Goal: Task Accomplishment & Management: Use online tool/utility

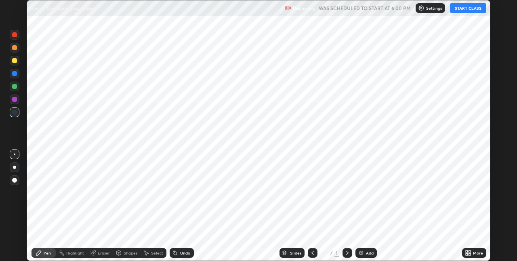
scroll to position [261, 516]
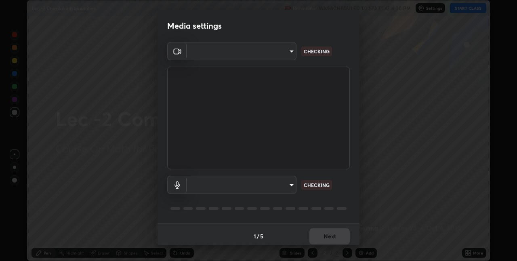
click at [285, 53] on body "Erase all Lec -2 Compairing quantities Recording WAS SCHEDULED TO START AT 6:00…" at bounding box center [258, 130] width 517 height 261
type input "e3e6fd13ef799cde5c9b7fe6f458d6ed022969fe6ce261ce3c0e119950d75ad9"
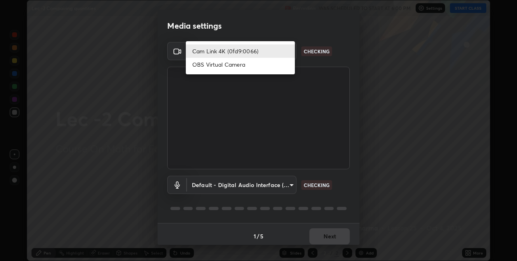
click at [290, 51] on li "Cam Link 4K (0fd9:0066)" at bounding box center [240, 50] width 109 height 13
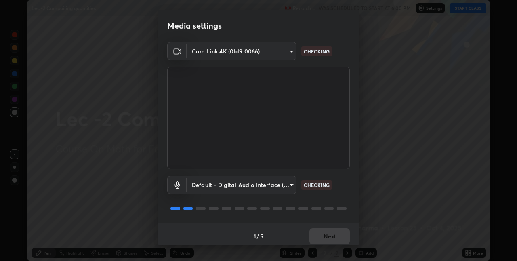
scroll to position [4, 0]
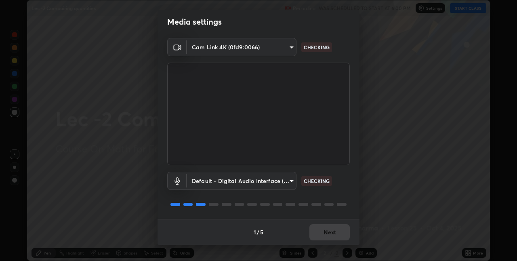
click at [290, 175] on body "Erase all Lec -2 Compairing quantities Recording WAS SCHEDULED TO START AT 6:00…" at bounding box center [258, 130] width 517 height 261
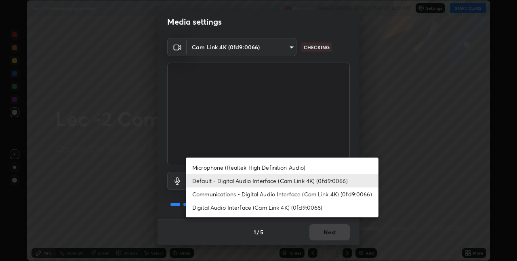
click at [307, 168] on li "Microphone (Realtek High Definition Audio)" at bounding box center [282, 167] width 193 height 13
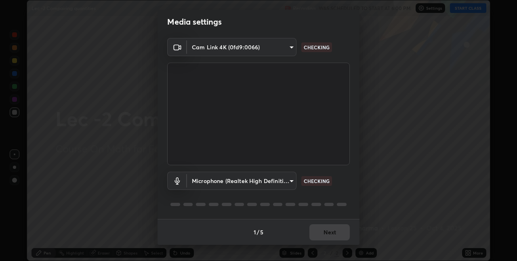
click at [291, 180] on body "Erase all Lec -2 Compairing quantities Recording WAS SCHEDULED TO START AT 6:00…" at bounding box center [258, 130] width 517 height 261
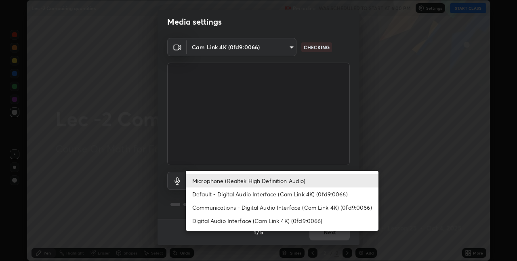
click at [298, 194] on li "Default - Digital Audio Interface (Cam Link 4K) (0fd9:0066)" at bounding box center [282, 193] width 193 height 13
type input "default"
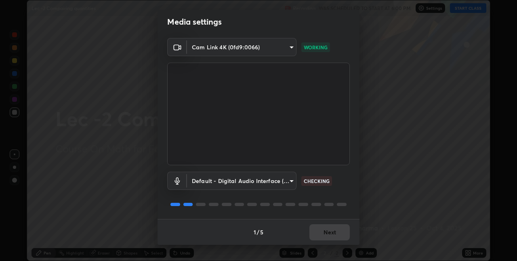
click at [334, 223] on div "1 / 5 Next" at bounding box center [258, 232] width 202 height 26
click at [336, 230] on div "1 / 5 Next" at bounding box center [258, 232] width 202 height 26
click at [334, 228] on div "1 / 5 Next" at bounding box center [258, 232] width 202 height 26
click at [334, 229] on div "1 / 5 Next" at bounding box center [258, 232] width 202 height 26
click at [335, 229] on div "1 / 5 Next" at bounding box center [258, 232] width 202 height 26
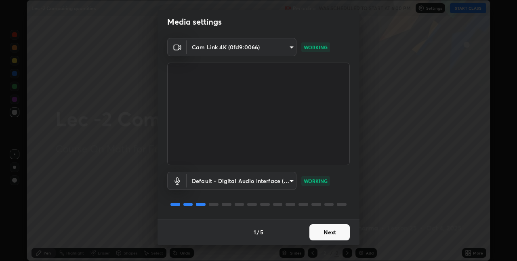
click at [332, 227] on button "Next" at bounding box center [329, 232] width 40 height 16
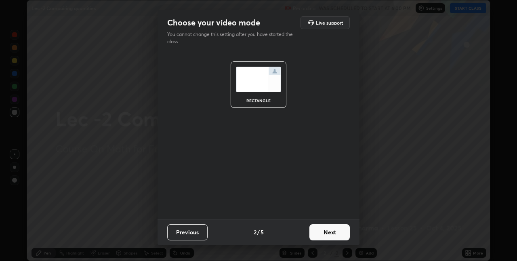
scroll to position [0, 0]
click at [334, 228] on button "Next" at bounding box center [329, 232] width 40 height 16
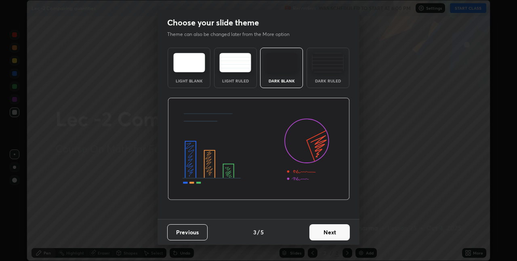
click at [341, 231] on button "Next" at bounding box center [329, 232] width 40 height 16
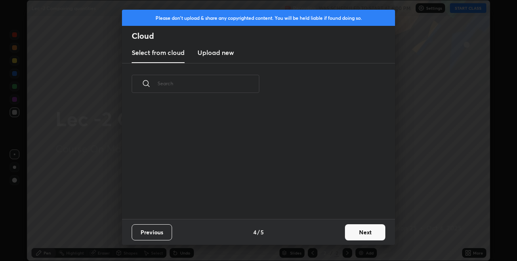
click at [349, 230] on button "Next" at bounding box center [365, 232] width 40 height 16
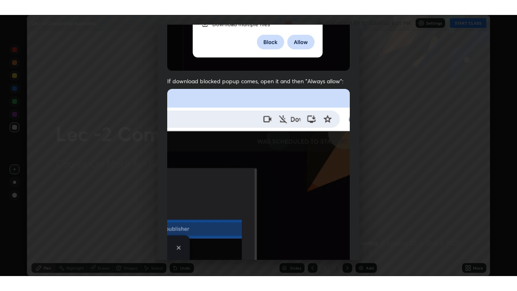
scroll to position [169, 0]
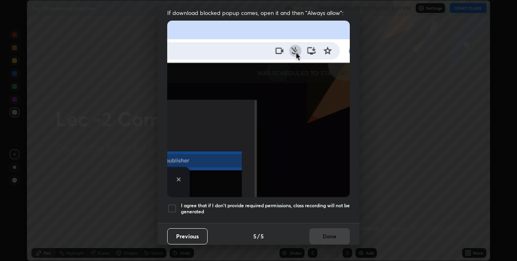
click at [180, 205] on div "I agree that if I don't provide required permissions, class recording will not …" at bounding box center [258, 208] width 182 height 10
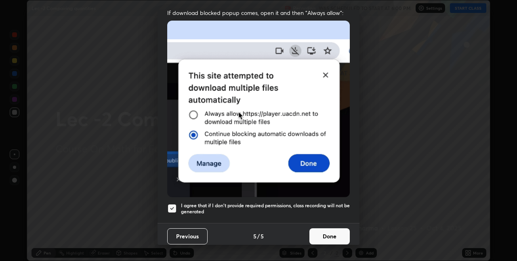
click at [327, 231] on button "Done" at bounding box center [329, 236] width 40 height 16
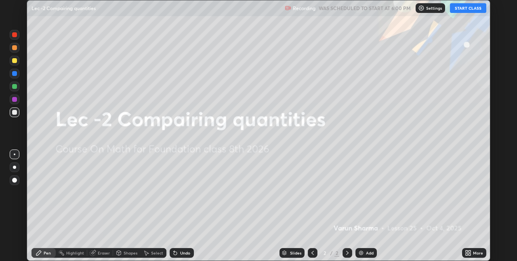
click at [478, 252] on div "More" at bounding box center [478, 253] width 10 height 4
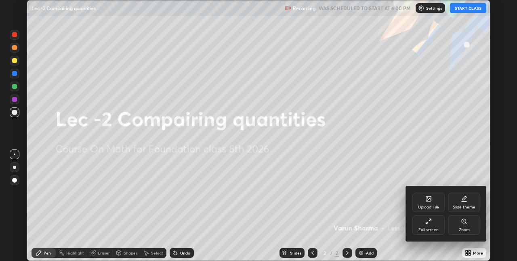
click at [433, 231] on div "Full screen" at bounding box center [428, 230] width 20 height 4
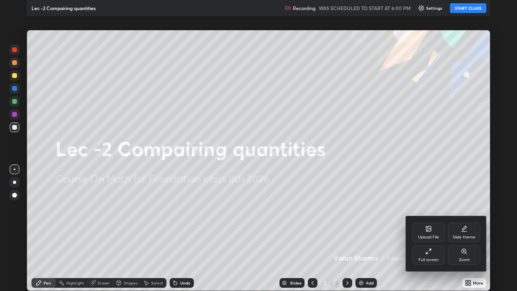
scroll to position [291, 517]
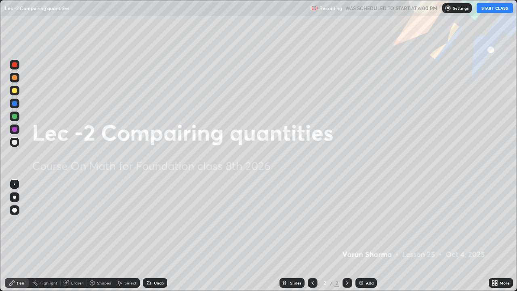
click at [488, 11] on button "START CLASS" at bounding box center [494, 8] width 36 height 10
click at [367, 260] on div "Add" at bounding box center [370, 283] width 8 height 4
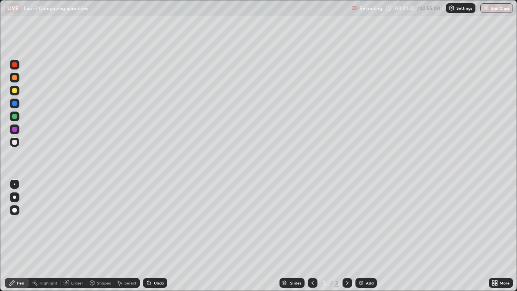
click at [154, 260] on div "Undo" at bounding box center [155, 283] width 24 height 10
click at [151, 260] on icon at bounding box center [149, 282] width 6 height 6
click at [152, 260] on div "Undo" at bounding box center [153, 283] width 27 height 16
click at [154, 260] on div "Undo" at bounding box center [155, 283] width 24 height 10
click at [17, 88] on div at bounding box center [15, 91] width 10 height 10
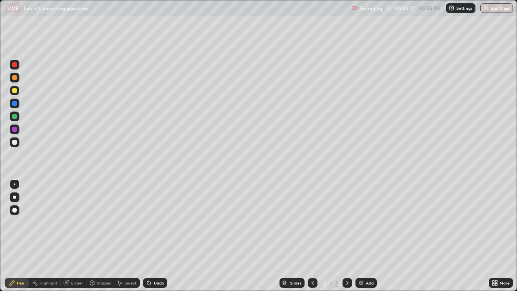
click at [15, 117] on div at bounding box center [14, 116] width 5 height 5
click at [83, 260] on div "Eraser" at bounding box center [74, 283] width 26 height 10
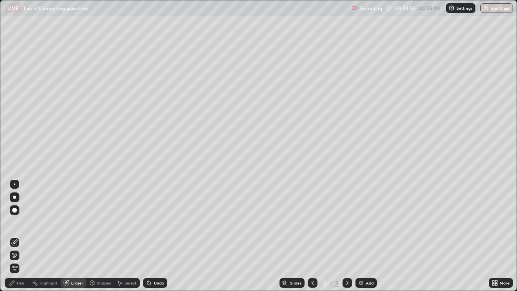
click at [20, 260] on div "Pen" at bounding box center [20, 283] width 7 height 4
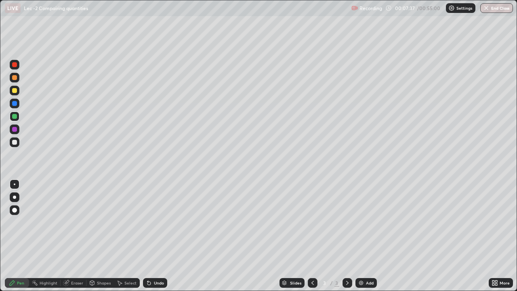
click at [78, 260] on div "Eraser" at bounding box center [77, 283] width 12 height 4
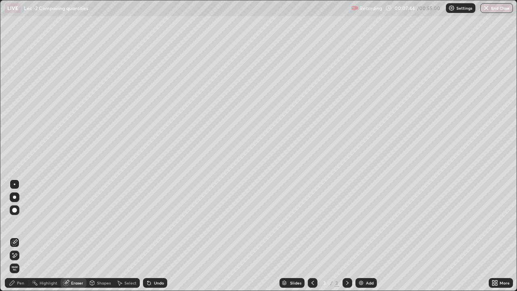
click at [19, 260] on div "Pen" at bounding box center [20, 283] width 7 height 4
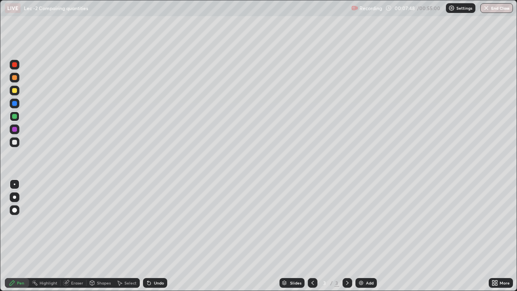
click at [371, 260] on div "Add" at bounding box center [370, 283] width 8 height 4
click at [154, 260] on div "Undo" at bounding box center [159, 283] width 10 height 4
click at [13, 91] on div at bounding box center [14, 90] width 5 height 5
click at [311, 260] on icon at bounding box center [312, 283] width 2 height 4
click at [346, 260] on icon at bounding box center [347, 282] width 6 height 6
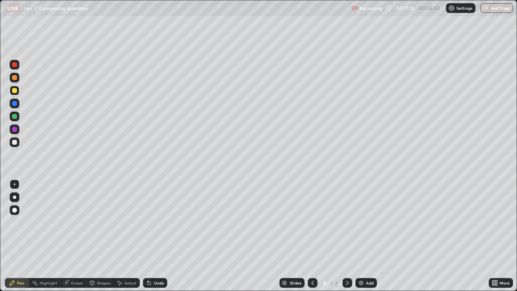
click at [15, 117] on div at bounding box center [14, 116] width 5 height 5
click at [364, 260] on div "Add" at bounding box center [365, 283] width 21 height 10
click at [157, 260] on div "Undo" at bounding box center [159, 283] width 10 height 4
click at [16, 90] on div at bounding box center [14, 90] width 5 height 5
click at [368, 260] on div "Add" at bounding box center [370, 283] width 8 height 4
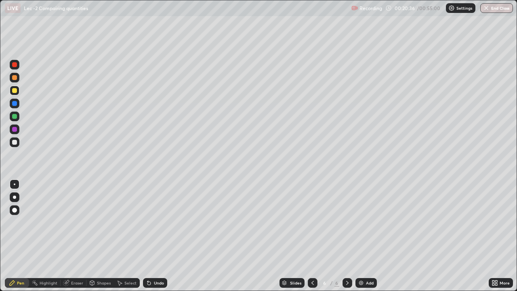
click at [146, 260] on icon at bounding box center [149, 282] width 6 height 6
click at [73, 260] on div "Eraser" at bounding box center [77, 283] width 12 height 4
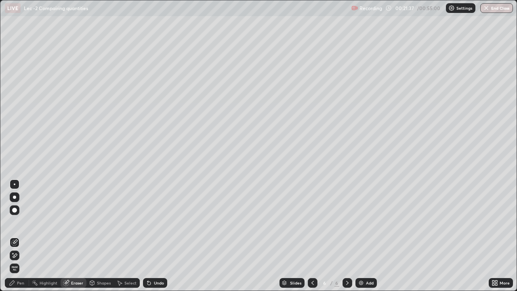
click at [22, 260] on div "Pen" at bounding box center [20, 283] width 7 height 4
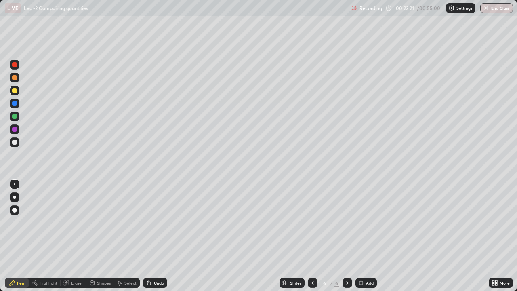
click at [79, 260] on div "Eraser" at bounding box center [77, 283] width 12 height 4
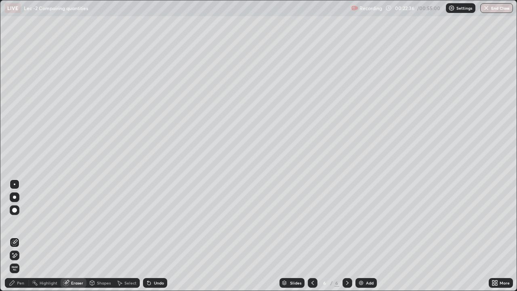
click at [13, 260] on icon at bounding box center [12, 282] width 5 height 5
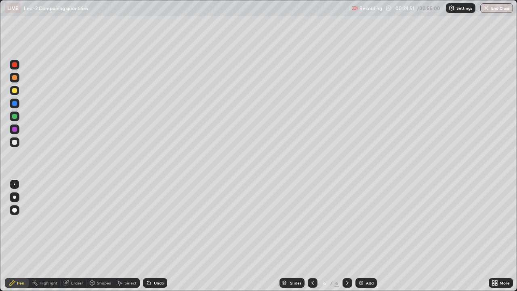
click at [368, 260] on div "Add" at bounding box center [365, 283] width 21 height 10
click at [18, 117] on div at bounding box center [15, 116] width 10 height 10
click at [160, 260] on div "Undo" at bounding box center [159, 283] width 10 height 4
click at [367, 260] on div "Add" at bounding box center [370, 283] width 8 height 4
click at [18, 138] on div at bounding box center [15, 142] width 10 height 10
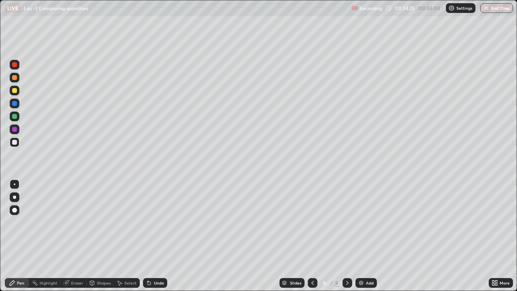
click at [155, 260] on div "Undo" at bounding box center [159, 283] width 10 height 4
click at [368, 260] on div "Add" at bounding box center [370, 283] width 8 height 4
click at [312, 260] on icon at bounding box center [312, 282] width 6 height 6
click at [313, 260] on div at bounding box center [313, 283] width 10 height 10
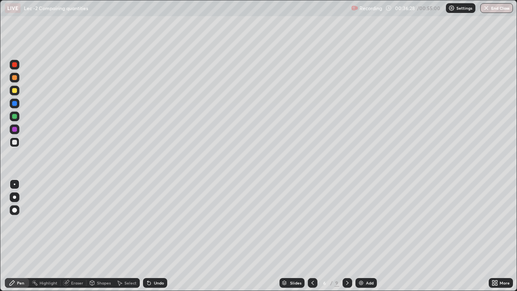
click at [316, 260] on div at bounding box center [313, 283] width 10 height 16
click at [315, 260] on div at bounding box center [313, 283] width 10 height 10
click at [159, 260] on div "Undo" at bounding box center [155, 283] width 24 height 10
click at [347, 260] on icon at bounding box center [347, 282] width 6 height 6
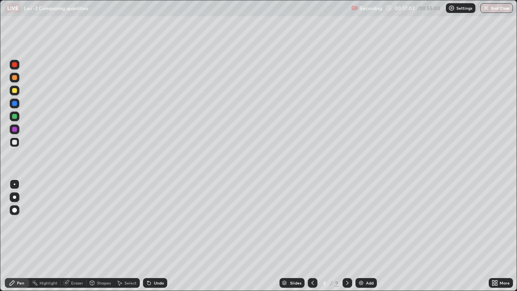
click at [347, 260] on icon at bounding box center [347, 282] width 6 height 6
click at [346, 260] on icon at bounding box center [347, 282] width 6 height 6
click at [347, 260] on icon at bounding box center [347, 283] width 2 height 4
click at [349, 260] on div at bounding box center [347, 283] width 10 height 10
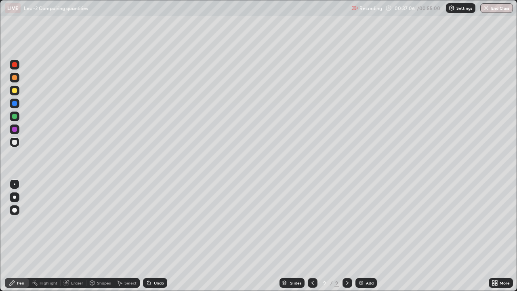
click at [348, 260] on icon at bounding box center [347, 282] width 6 height 6
click at [365, 260] on div "Add" at bounding box center [365, 283] width 21 height 10
click at [10, 114] on div at bounding box center [15, 116] width 10 height 10
click at [159, 260] on div "Undo" at bounding box center [159, 283] width 10 height 4
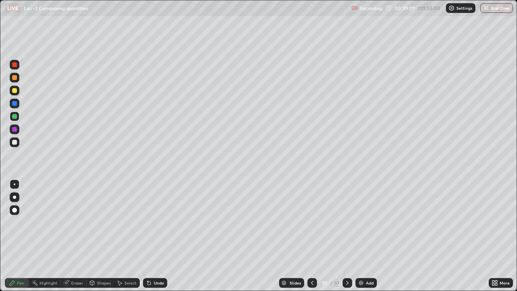
click at [159, 260] on div "Undo" at bounding box center [159, 283] width 10 height 4
click at [169, 260] on div "Slides 10 / 10 Add" at bounding box center [327, 283] width 321 height 16
click at [158, 260] on div "Undo" at bounding box center [155, 283] width 24 height 10
click at [107, 260] on div "Shapes" at bounding box center [104, 283] width 14 height 4
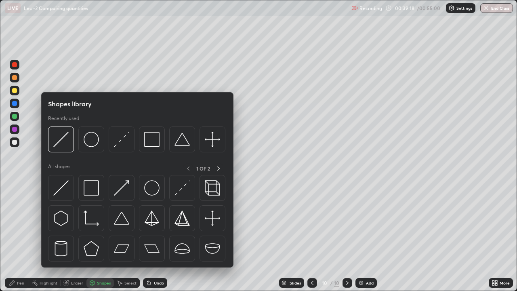
click at [94, 189] on img at bounding box center [91, 187] width 15 height 15
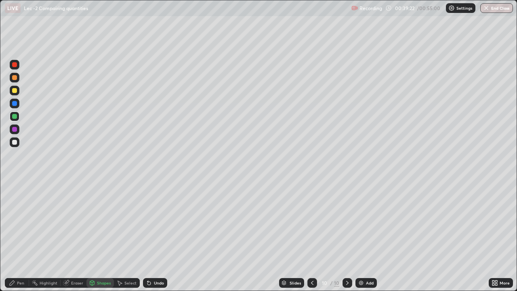
click at [15, 260] on icon at bounding box center [12, 282] width 6 height 6
click at [15, 91] on div at bounding box center [14, 90] width 5 height 5
click at [155, 260] on div "Undo" at bounding box center [159, 283] width 10 height 4
click at [154, 260] on div "Undo" at bounding box center [159, 283] width 10 height 4
click at [15, 142] on div at bounding box center [14, 142] width 5 height 5
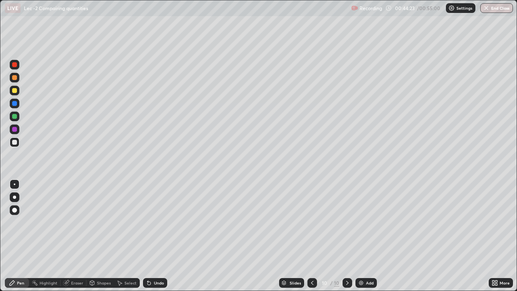
click at [124, 260] on div "Select" at bounding box center [130, 283] width 12 height 4
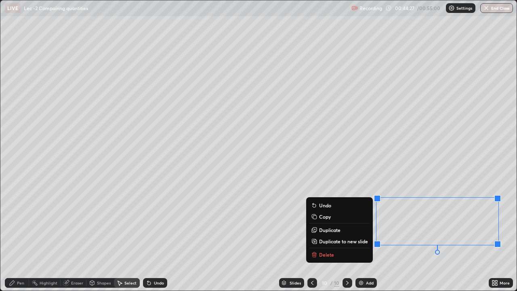
click at [329, 218] on p "Copy" at bounding box center [325, 216] width 12 height 6
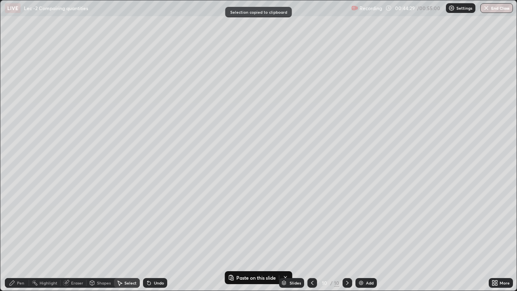
click at [366, 260] on div "Add" at bounding box center [370, 283] width 8 height 4
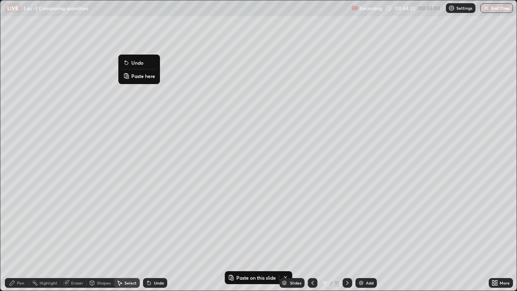
click at [138, 75] on p "Paste here" at bounding box center [143, 76] width 24 height 6
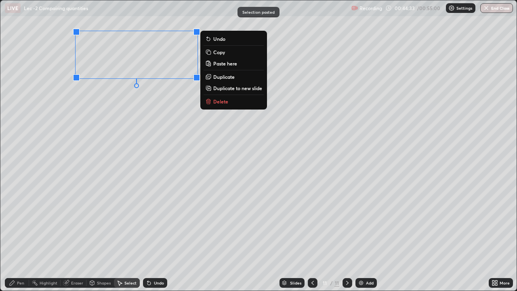
click at [136, 129] on div "0 ° Undo Copy Paste here Duplicate Duplicate to new slide Delete" at bounding box center [258, 145] width 516 height 290
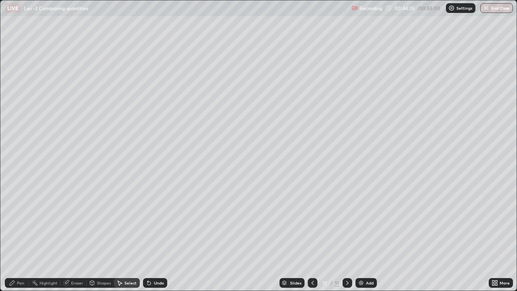
click at [11, 260] on icon at bounding box center [12, 282] width 5 height 5
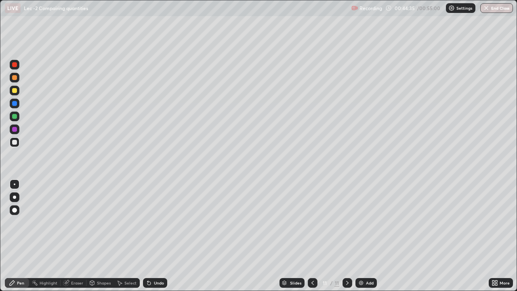
click at [10, 92] on div at bounding box center [15, 91] width 10 height 10
click at [16, 143] on div at bounding box center [14, 142] width 5 height 5
click at [68, 260] on div "Eraser" at bounding box center [74, 283] width 26 height 10
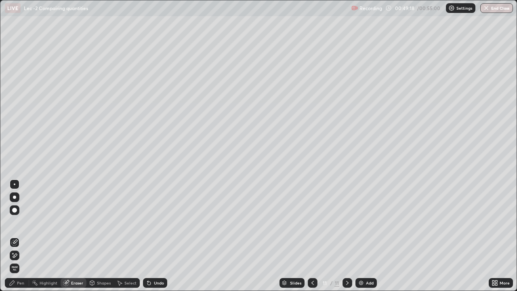
click at [25, 260] on div "Pen" at bounding box center [17, 283] width 24 height 10
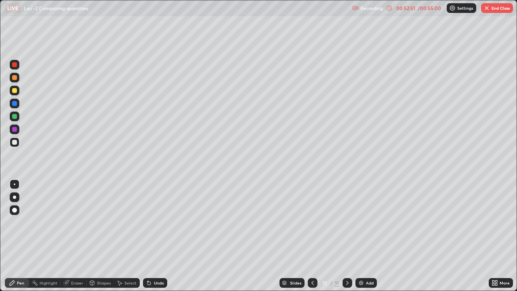
click at [498, 10] on button "End Class" at bounding box center [497, 8] width 32 height 10
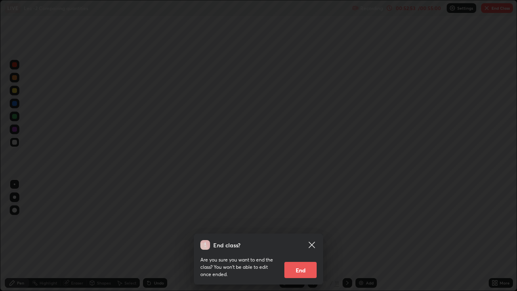
click at [304, 260] on button "End" at bounding box center [300, 270] width 32 height 16
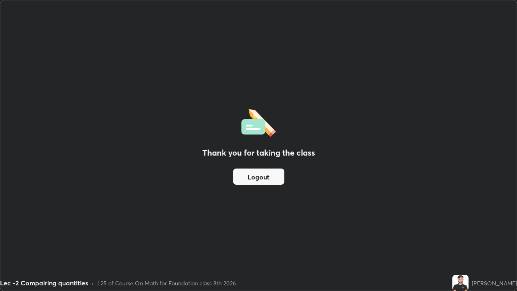
click at [252, 177] on button "Logout" at bounding box center [258, 176] width 51 height 16
